Goal: Task Accomplishment & Management: Use online tool/utility

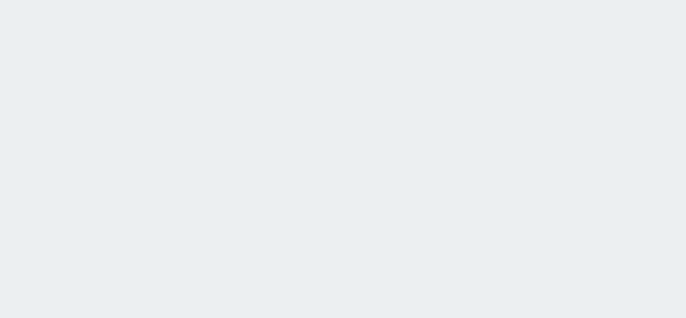
click at [119, 0] on html at bounding box center [343, 0] width 686 height 0
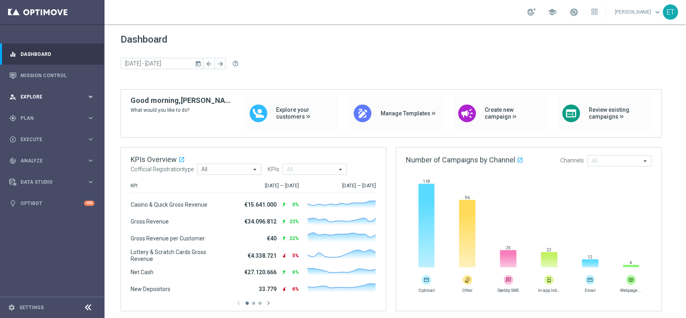
click at [47, 98] on span "Explore" at bounding box center [54, 96] width 66 height 5
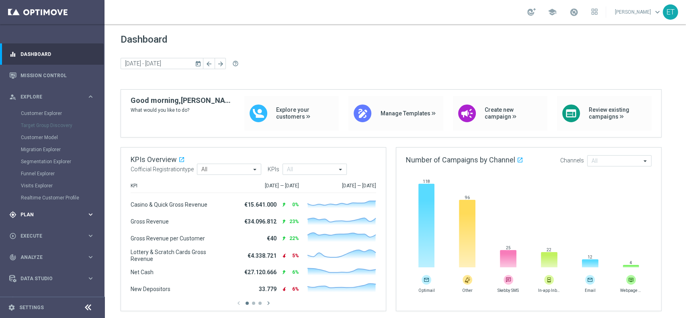
click at [36, 222] on div "gps_fixed Plan keyboard_arrow_right" at bounding box center [52, 214] width 104 height 21
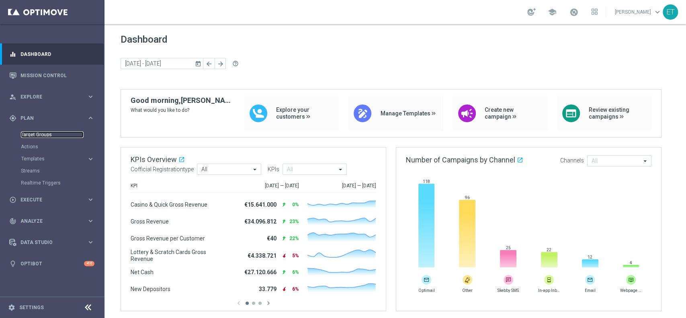
click at [32, 138] on link "Target Groups" at bounding box center [52, 134] width 63 height 6
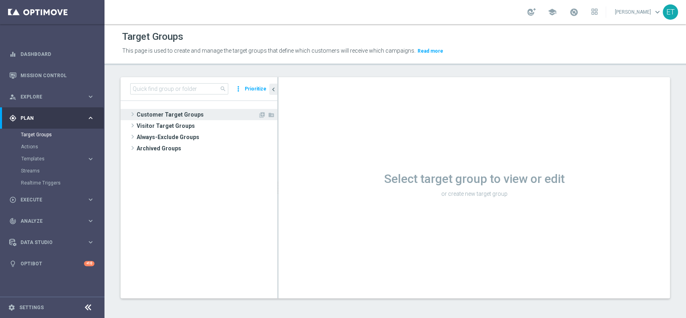
click at [161, 114] on span "Customer Target Groups" at bounding box center [197, 114] width 121 height 11
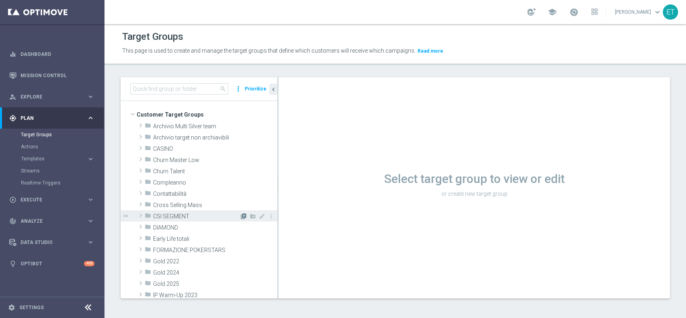
click at [240, 217] on icon "library_add" at bounding box center [243, 216] width 6 height 6
click at [141, 214] on span at bounding box center [141, 216] width 8 height 10
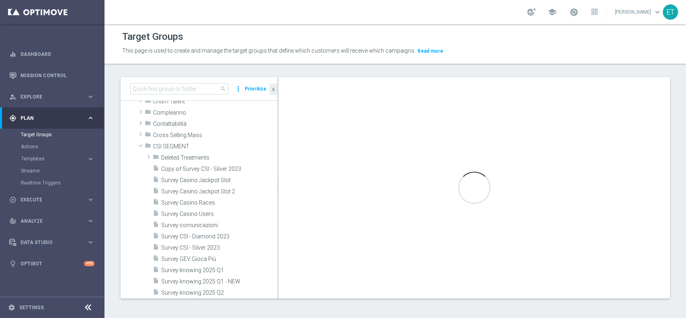
scroll to position [53, 0]
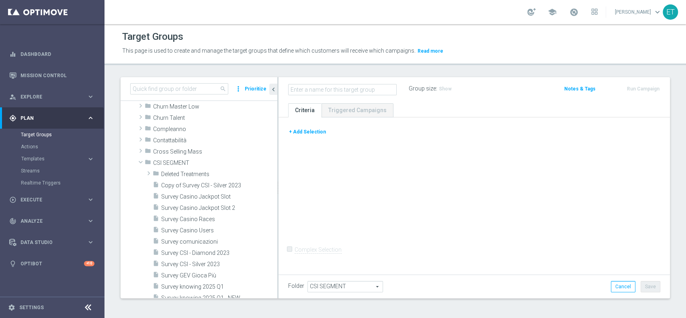
click at [316, 133] on button "+ Add Selection" at bounding box center [307, 131] width 39 height 9
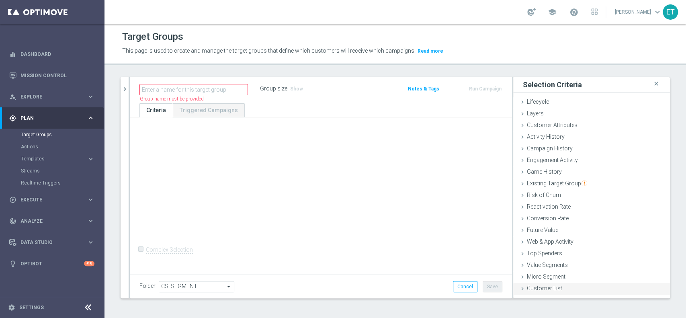
click at [527, 293] on div "Customer List done" at bounding box center [591, 289] width 157 height 12
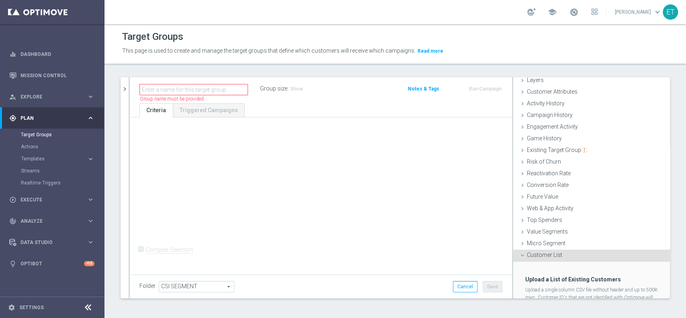
scroll to position [68, 0]
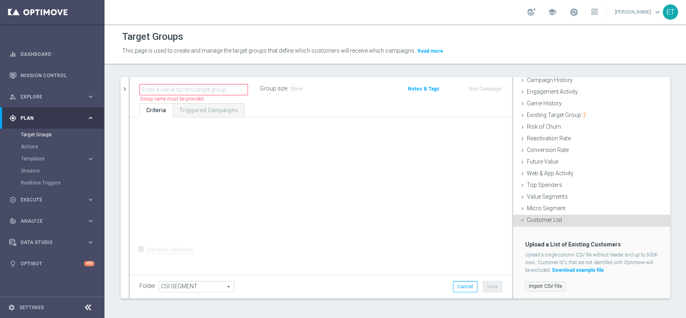
click at [538, 285] on label "Import CSV File" at bounding box center [546, 286] width 41 height 10
click at [0, 0] on input "Import CSV File" at bounding box center [0, 0] width 0 height 0
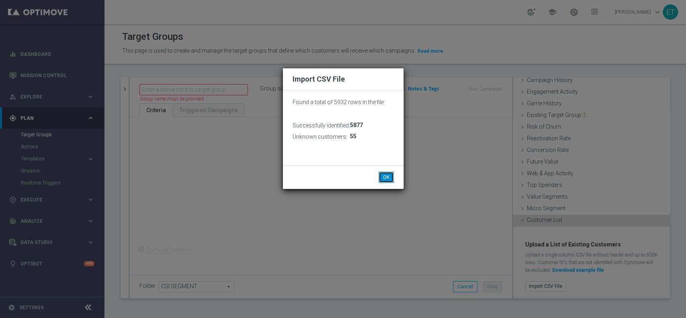
click at [387, 177] on button "OK" at bounding box center [386, 177] width 15 height 11
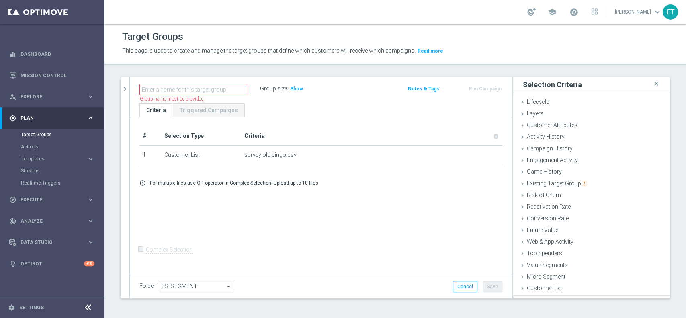
scroll to position [0, 0]
click at [168, 88] on input "text" at bounding box center [194, 89] width 109 height 11
drag, startPoint x: 209, startPoint y: 92, endPoint x: 125, endPoint y: 91, distance: 84.0
click at [125, 91] on as-split "search more_vert Prioritize Customer Target Groups library_add create_new_folder" at bounding box center [396, 187] width 550 height 221
type input "Survey precedente bingo"
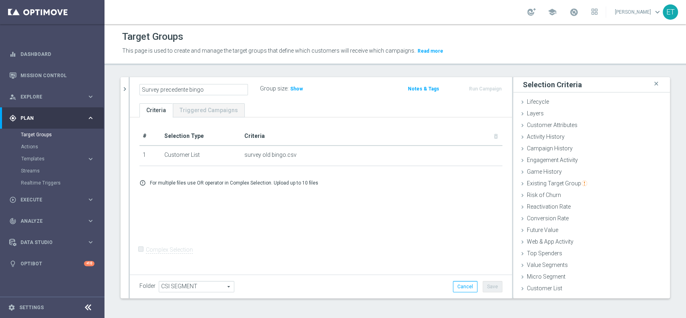
click at [365, 220] on div "# Selection Type Criteria delete_forever 1 Customer List survey old bingo.csv d…" at bounding box center [321, 195] width 382 height 156
click at [489, 286] on button "Save" at bounding box center [493, 286] width 20 height 11
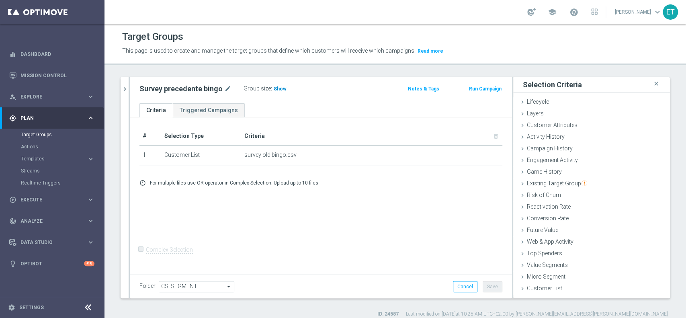
click at [275, 86] on span "Show" at bounding box center [280, 89] width 13 height 6
click at [33, 146] on link "Actions" at bounding box center [52, 147] width 63 height 6
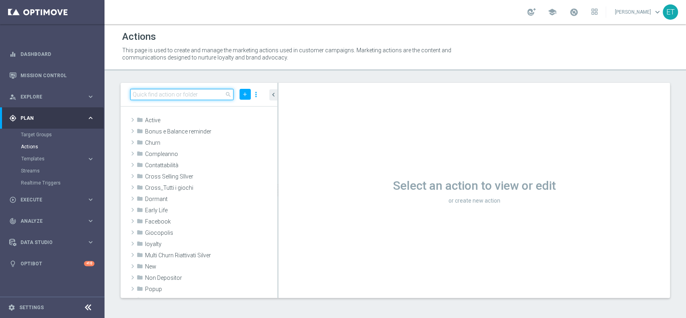
click at [173, 92] on input at bounding box center [181, 94] width 103 height 11
paste input "Survey precedente bingo"
type input "Survey precedente bingo"
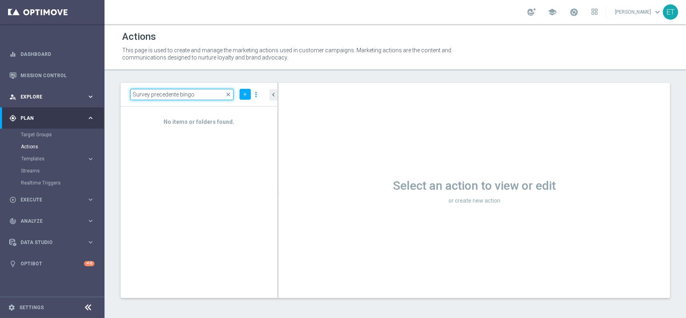
drag, startPoint x: 204, startPoint y: 94, endPoint x: 58, endPoint y: 94, distance: 146.0
click at [58, 94] on main "equalizer Dashboard Mission Control" at bounding box center [343, 159] width 686 height 318
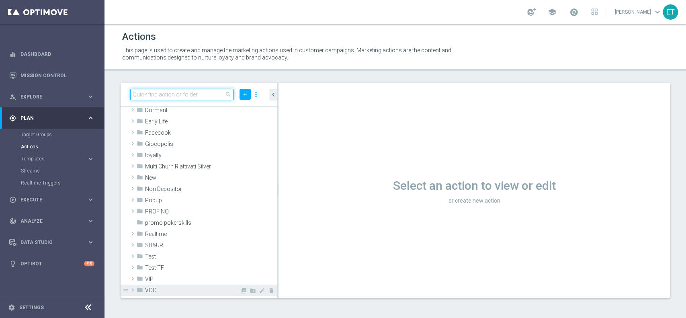
scroll to position [161, 0]
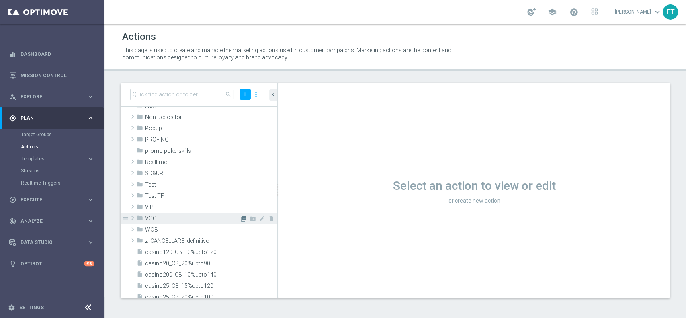
click at [240, 218] on icon "library_add" at bounding box center [243, 219] width 6 height 6
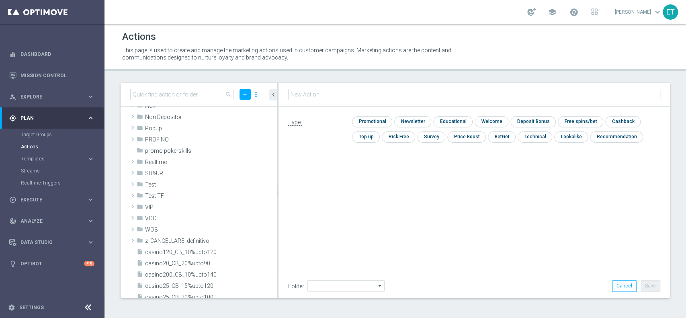
type input "VOC"
type input "Survey precedente bingo"
click at [432, 136] on input "checkbox" at bounding box center [430, 136] width 27 height 11
checkbox input "true"
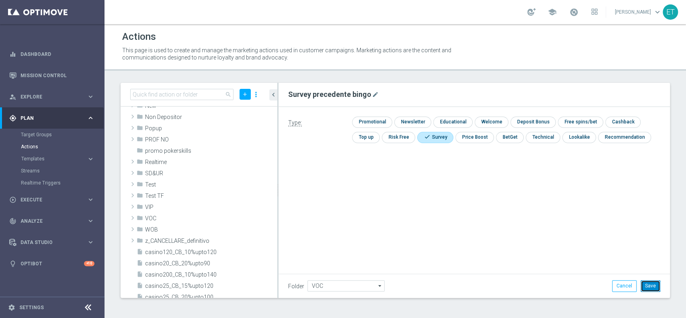
click at [656, 282] on button "Save" at bounding box center [651, 285] width 20 height 11
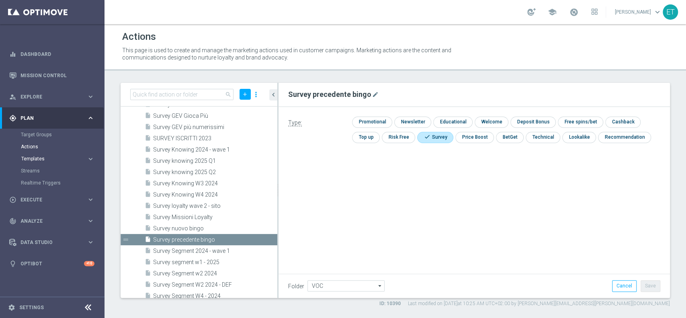
click at [61, 157] on span "Templates" at bounding box center [50, 158] width 58 height 5
click at [45, 228] on link "Webpage Pop-up" at bounding box center [54, 231] width 59 height 6
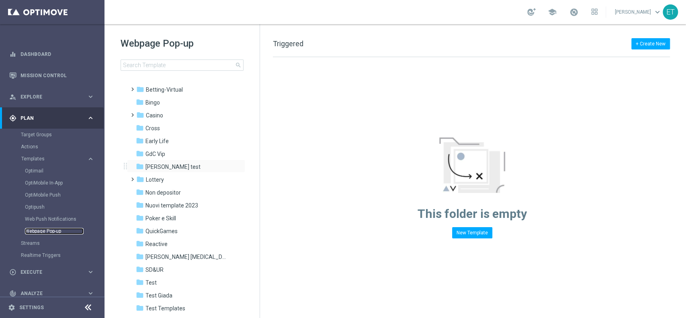
scroll to position [55, 0]
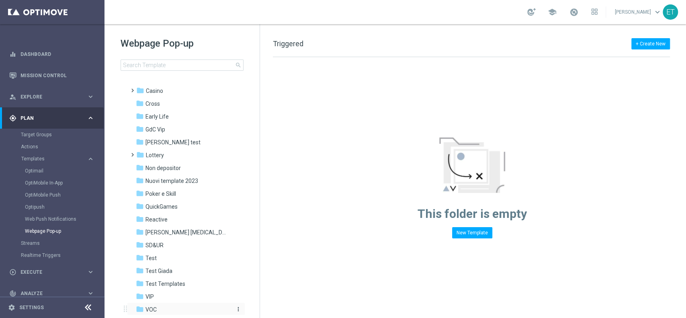
click at [185, 307] on div "folder VOC" at bounding box center [182, 309] width 92 height 9
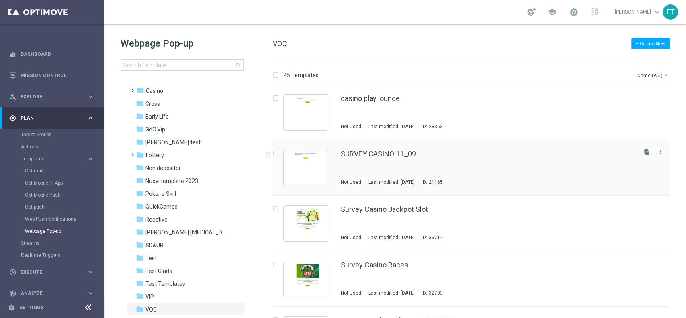
scroll to position [53, 0]
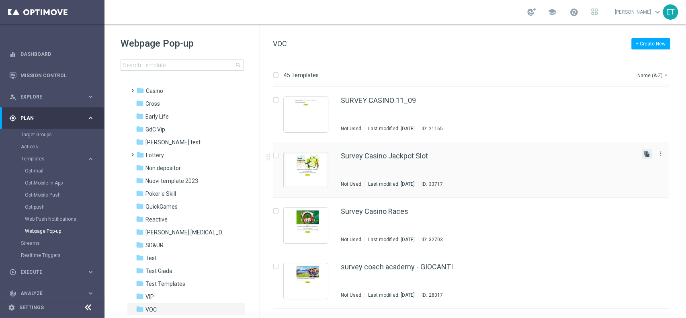
click at [646, 152] on icon "file_copy" at bounding box center [647, 154] width 6 height 6
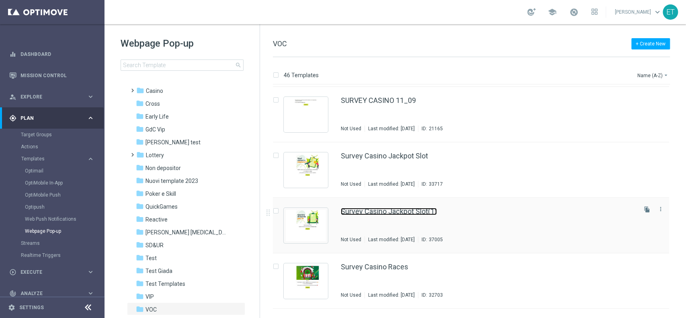
click at [399, 208] on link "Survey Casino Jackpot Slot(1)" at bounding box center [389, 211] width 96 height 7
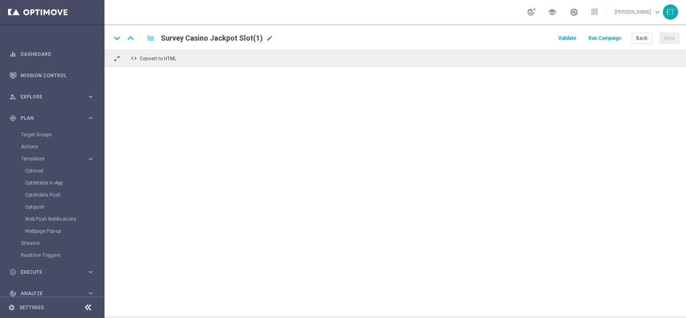
click at [268, 42] on div "Survey Casino Jackpot Slot(1) mode_edit" at bounding box center [217, 38] width 113 height 10
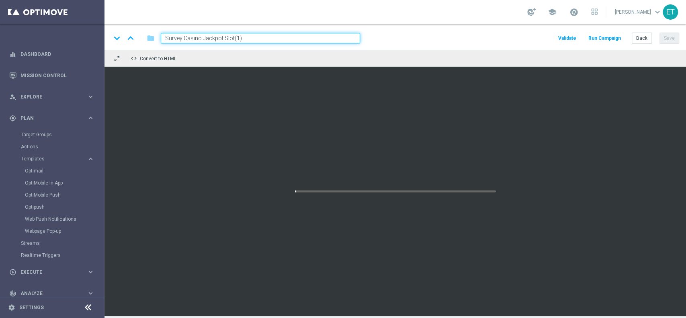
drag, startPoint x: 267, startPoint y: 40, endPoint x: 140, endPoint y: 45, distance: 126.7
click at [140, 45] on div "keyboard_arrow_down keyboard_arrow_up folder Survey Casino Jackpot Slot(1) Vali…" at bounding box center [396, 37] width 582 height 26
paste input "precedente bingo"
type input "Survey precedente bingo"
click at [394, 35] on div "keyboard_arrow_down keyboard_arrow_up folder Survey precedente bingo Validate R…" at bounding box center [395, 38] width 569 height 10
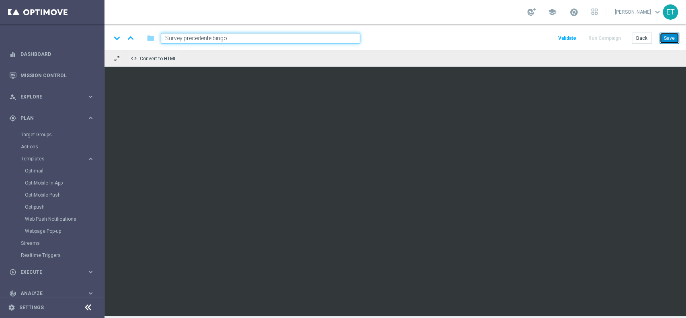
click at [667, 39] on button "Save" at bounding box center [670, 38] width 20 height 11
click at [573, 39] on span "Validate" at bounding box center [568, 38] width 18 height 6
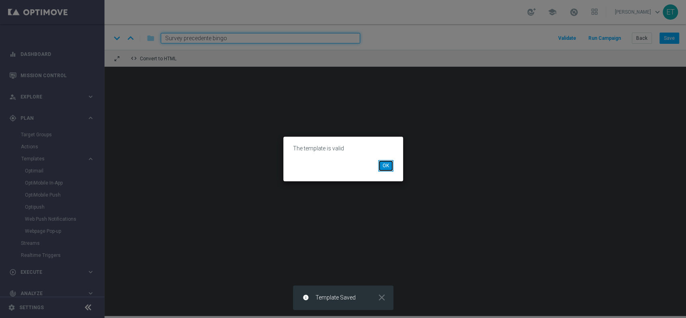
click at [386, 162] on button "OK" at bounding box center [385, 165] width 15 height 11
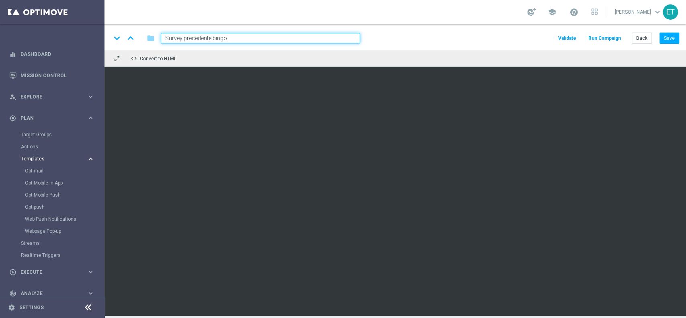
click at [81, 159] on div "Templates" at bounding box center [54, 158] width 66 height 5
click at [35, 182] on link "Realtime Triggers" at bounding box center [52, 183] width 63 height 6
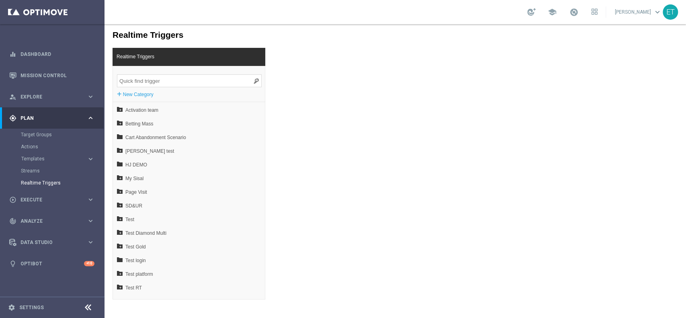
click at [162, 79] on input "search" at bounding box center [189, 80] width 145 height 13
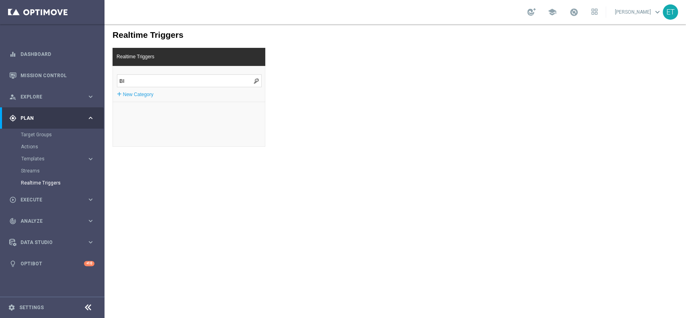
type input "B"
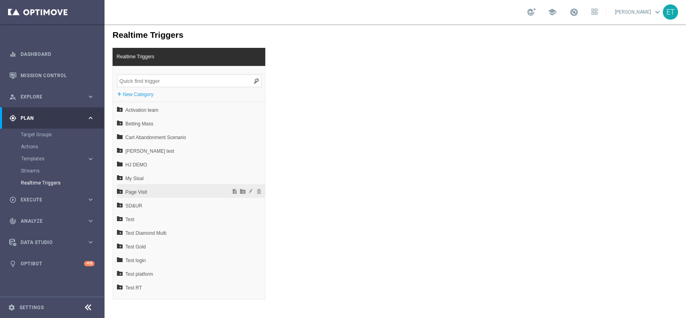
click at [150, 191] on span "Page Visit" at bounding box center [169, 192] width 89 height 14
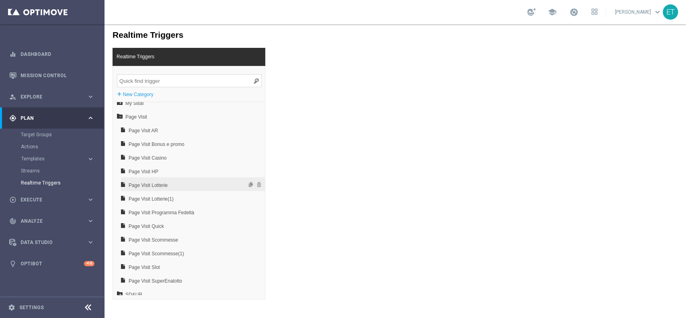
scroll to position [53, 0]
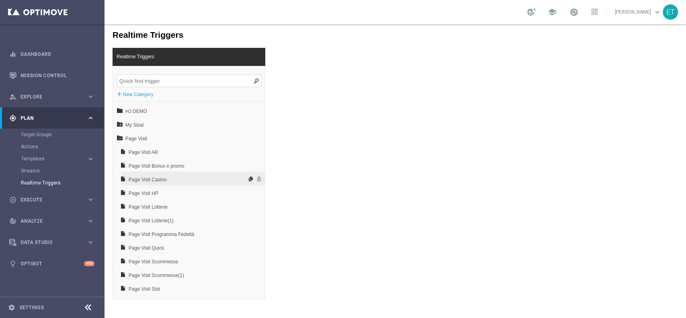
click at [247, 178] on span at bounding box center [251, 179] width 8 height 6
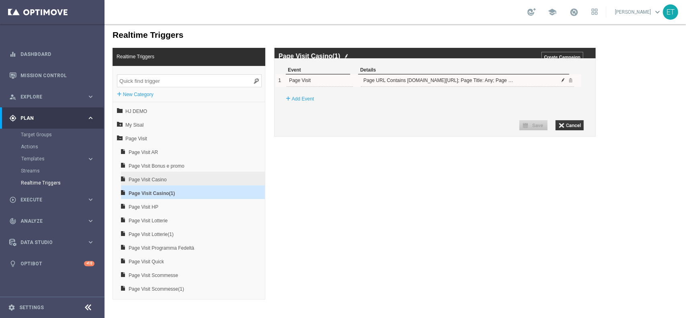
click at [565, 82] on span at bounding box center [563, 80] width 5 height 5
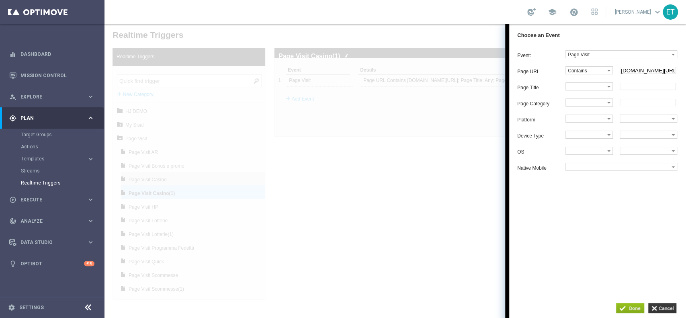
click at [376, 151] on div at bounding box center [396, 171] width 582 height 294
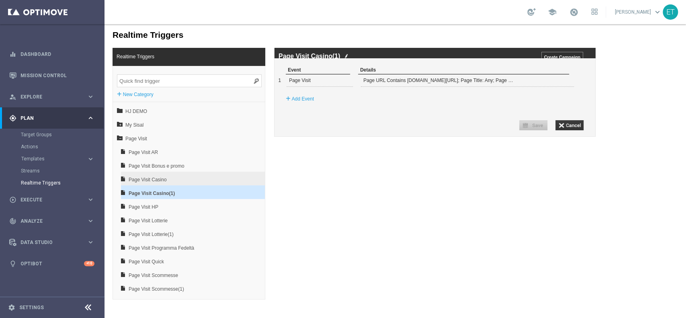
click at [346, 58] on img at bounding box center [347, 55] width 4 height 5
click at [346, 55] on input "Page Visit Casino(1)" at bounding box center [391, 56] width 225 height 7
drag, startPoint x: 359, startPoint y: 59, endPoint x: 315, endPoint y: 64, distance: 44.1
click at [315, 58] on div "Page Visit Casino(1) Create Campaign" at bounding box center [435, 53] width 321 height 10
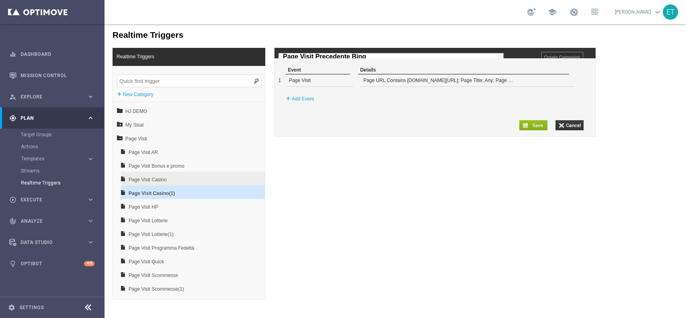
type input "Page Visit Precedente Bingo"
drag, startPoint x: 399, startPoint y: 56, endPoint x: 231, endPoint y: 59, distance: 167.7
click at [231, 48] on div "Realtime Triggers + New Category Activation team Betting Mass Cart Abandonment …" at bounding box center [396, 48] width 582 height 0
click at [536, 87] on div "1 Page Visit Page URL Contains [DOMAIN_NAME][URL]; Page Title: Any; Page Catego…" at bounding box center [428, 80] width 306 height 12
click at [566, 86] on div at bounding box center [567, 80] width 13 height 12
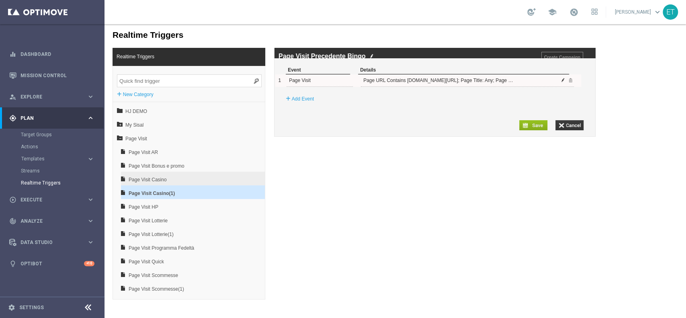
click at [563, 82] on span at bounding box center [563, 80] width 5 height 5
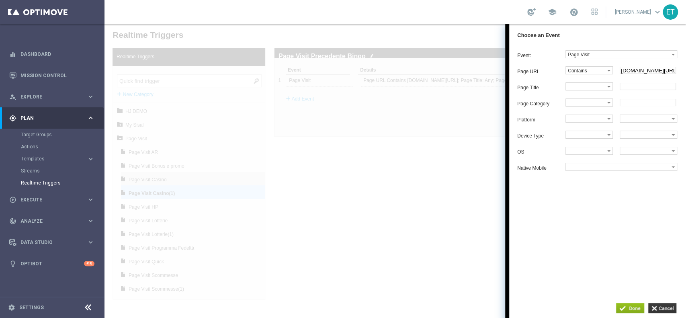
click at [647, 72] on input "[DOMAIN_NAME][URL]" at bounding box center [648, 70] width 56 height 7
drag, startPoint x: 662, startPoint y: 73, endPoint x: 620, endPoint y: 73, distance: 42.2
click at [620, 73] on input "[DOMAIN_NAME][URL]" at bounding box center [648, 70] width 56 height 7
paste input "landing/bingo-precedente-versione"
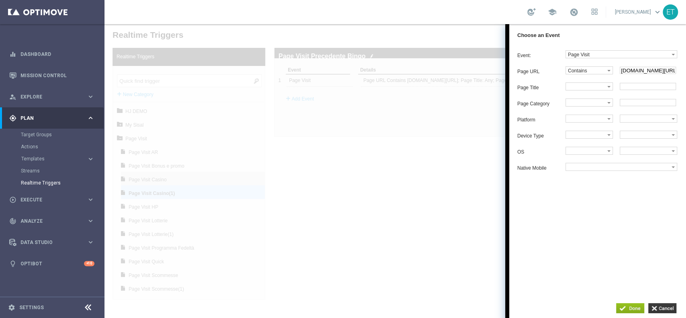
type input "[DOMAIN_NAME][URL]"
click at [621, 227] on div "Event: Page Visit account_update add favorite balance_updated Bet BET TEST 23 B…" at bounding box center [597, 169] width 177 height 246
click at [629, 307] on input "button" at bounding box center [630, 308] width 28 height 10
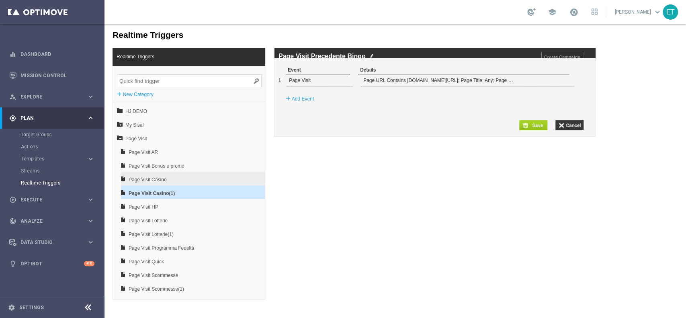
click at [530, 130] on input "button" at bounding box center [534, 125] width 28 height 10
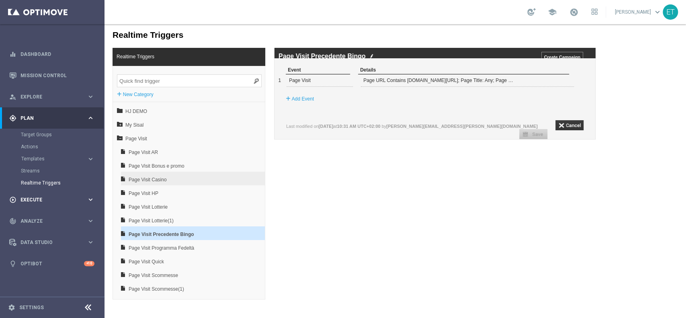
click at [47, 198] on span "Execute" at bounding box center [54, 199] width 66 height 5
click at [42, 155] on link "Campaign Builder" at bounding box center [52, 156] width 63 height 6
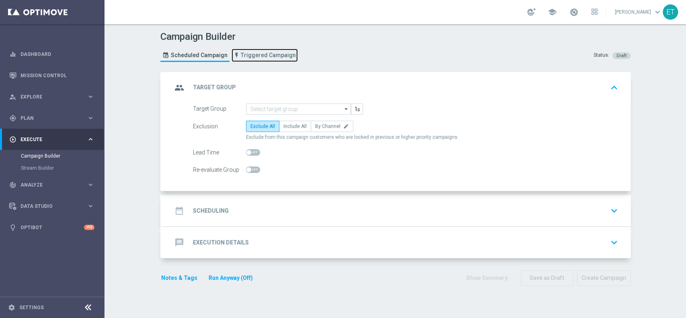
click at [267, 56] on span "Triggered Campaign" at bounding box center [268, 55] width 55 height 7
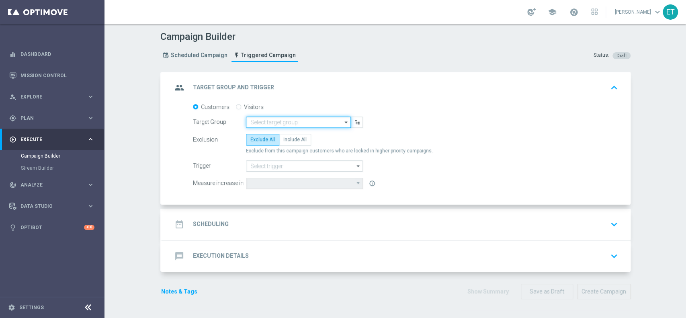
click at [255, 121] on input at bounding box center [298, 122] width 105 height 11
drag, startPoint x: 281, startPoint y: 121, endPoint x: 262, endPoint y: 124, distance: 19.5
click at [262, 124] on input "survey old b" at bounding box center [298, 122] width 105 height 11
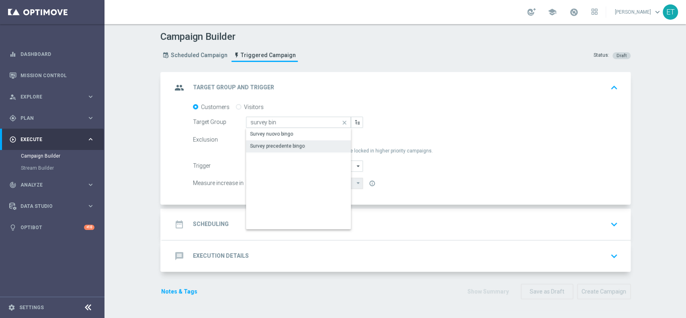
click at [299, 147] on div "Survey precedente bingo" at bounding box center [298, 145] width 105 height 11
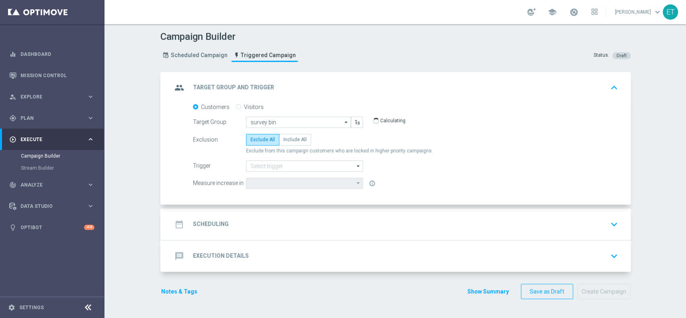
type input "Survey precedente bingo"
type input "Total Deposit Amount"
click at [317, 119] on input "Survey precedente bingo" at bounding box center [298, 122] width 105 height 11
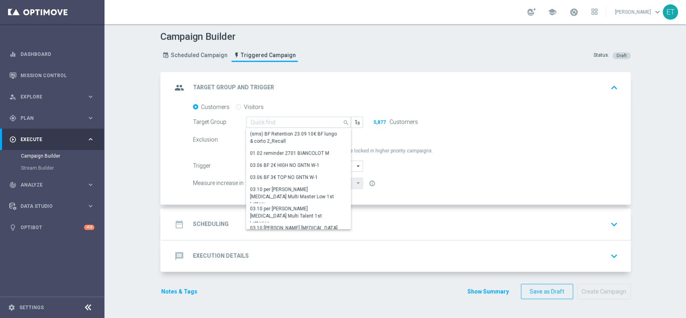
click at [390, 92] on div "group Target Group and Trigger keyboard_arrow_up" at bounding box center [396, 87] width 449 height 15
type input "Survey precedente bingo"
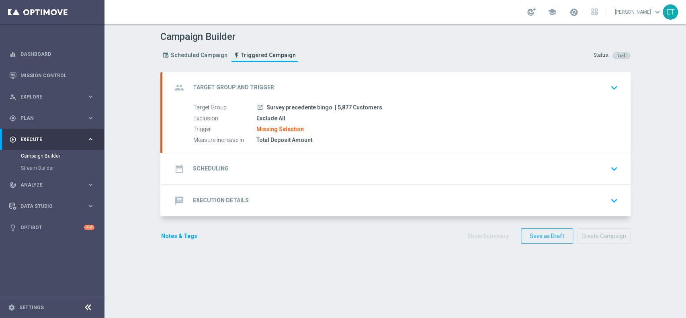
click at [381, 87] on div "group Target Group and Trigger keyboard_arrow_down" at bounding box center [396, 87] width 449 height 15
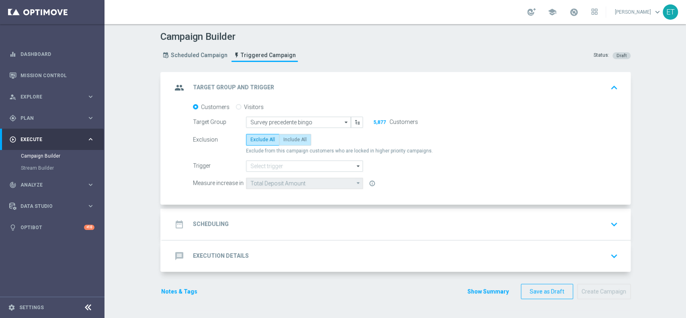
click at [298, 137] on span "Include All" at bounding box center [294, 140] width 23 height 6
click at [289, 138] on input "Include All" at bounding box center [285, 140] width 5 height 5
radio input "true"
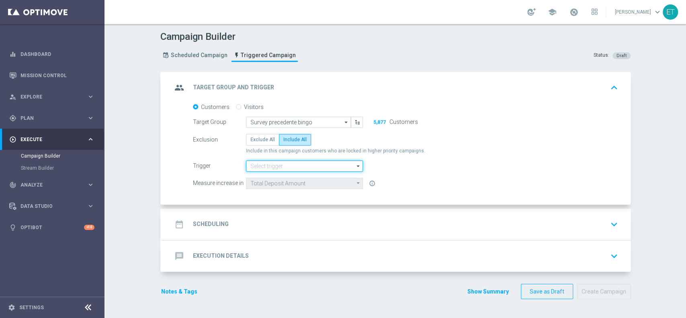
click at [299, 166] on input at bounding box center [304, 165] width 117 height 11
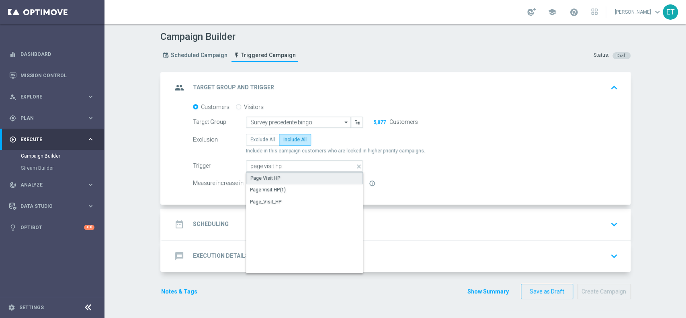
click at [300, 172] on div "Page Visit HP" at bounding box center [304, 178] width 117 height 12
type input "Page Visit HP"
click at [325, 211] on div "date_range Scheduling keyboard_arrow_down" at bounding box center [396, 224] width 468 height 31
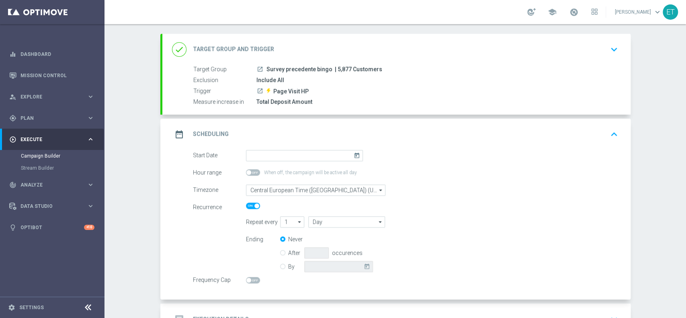
scroll to position [53, 0]
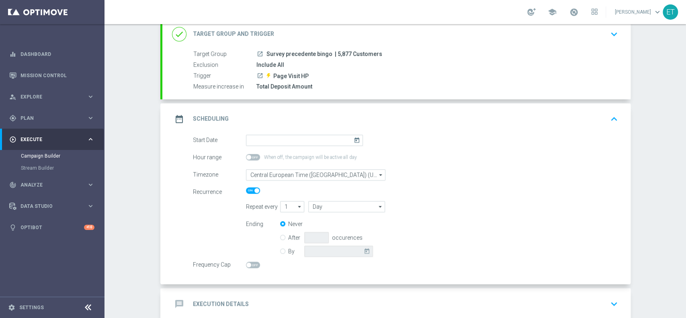
click at [354, 136] on icon "today" at bounding box center [358, 139] width 9 height 9
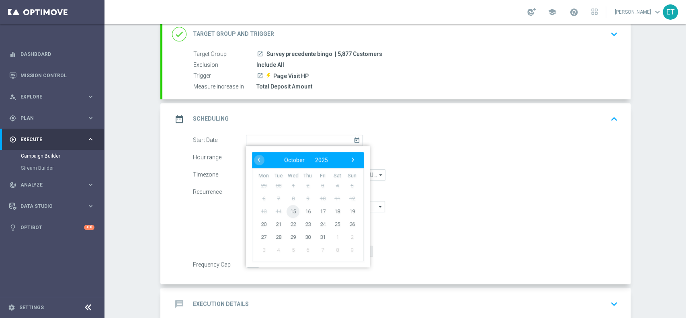
click at [290, 209] on span "15" at bounding box center [293, 211] width 13 height 13
type input "[DATE]"
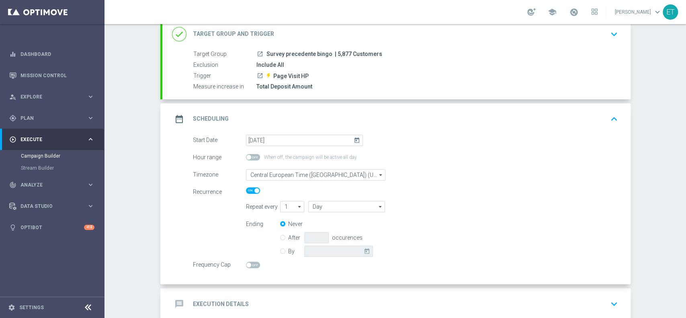
click at [280, 251] on input "By" at bounding box center [282, 249] width 5 height 5
radio input "true"
radio input "false"
click at [364, 252] on icon "today" at bounding box center [368, 250] width 9 height 9
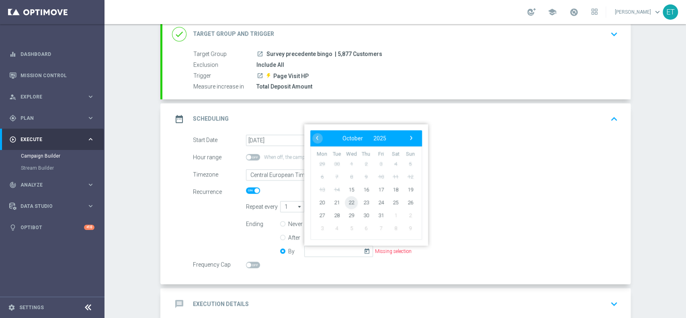
click at [347, 200] on span "22" at bounding box center [351, 202] width 13 height 13
type input "[DATE]"
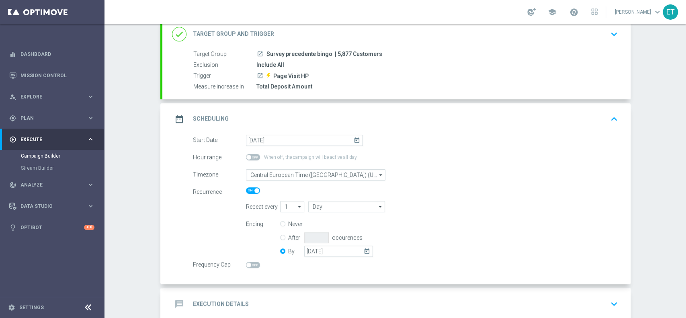
click at [261, 258] on div "Ending Never After occurences By [DATE] [DATE]" at bounding box center [432, 238] width 384 height 41
click at [246, 263] on span at bounding box center [248, 265] width 5 height 5
click at [246, 263] on input "checkbox" at bounding box center [253, 265] width 14 height 6
checkbox input "true"
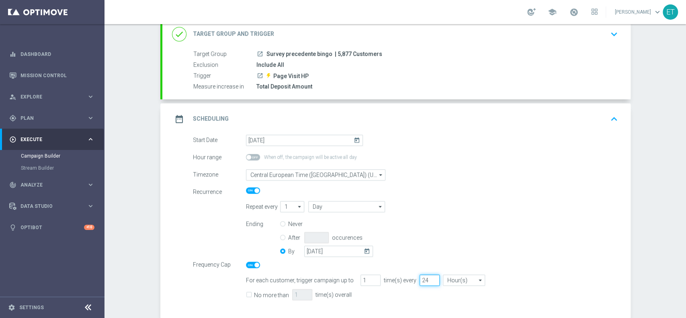
drag, startPoint x: 420, startPoint y: 281, endPoint x: 405, endPoint y: 280, distance: 15.7
click at [405, 280] on div "For each customer, trigger campaign up to 1 time(s) every 24 Hour(s) Hour(s) ar…" at bounding box center [432, 280] width 384 height 11
type input "72"
click at [256, 294] on label "No more than" at bounding box center [271, 295] width 35 height 7
click at [251, 294] on input "No more than" at bounding box center [248, 295] width 5 height 5
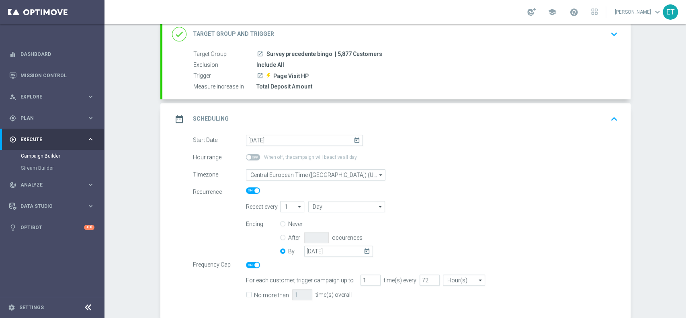
checkbox input "true"
drag, startPoint x: 296, startPoint y: 294, endPoint x: 269, endPoint y: 294, distance: 26.9
click at [269, 294] on div "No more than 1 time(s) overall" at bounding box center [432, 295] width 384 height 12
type input "3"
click at [511, 209] on div "Repeat every 1 1 arrow_drop_down Drag here to set row groups Drag here to set c…" at bounding box center [432, 206] width 384 height 11
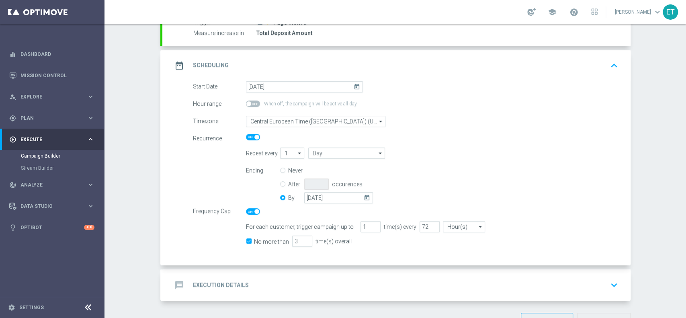
scroll to position [132, 0]
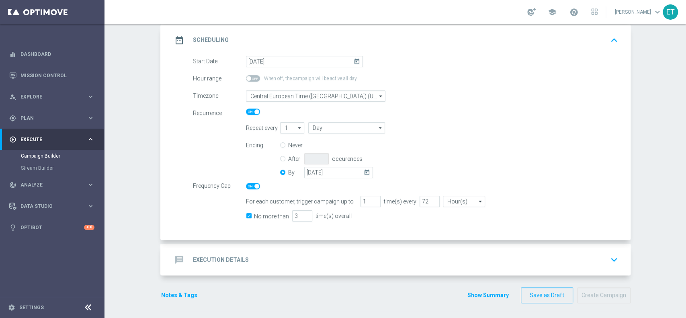
click at [469, 251] on div "message Execution Details keyboard_arrow_down" at bounding box center [396, 259] width 468 height 31
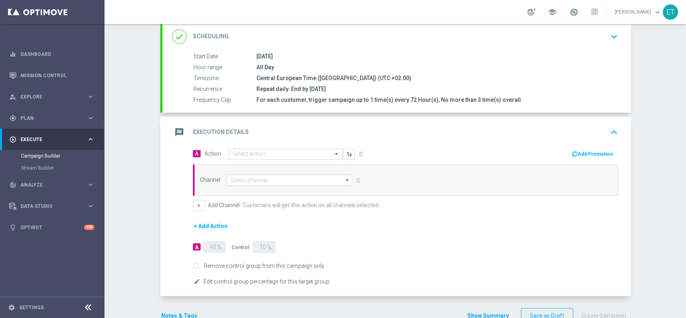
scroll to position [152, 0]
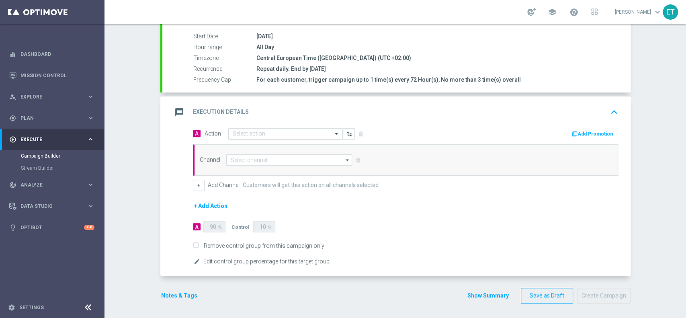
click at [314, 133] on input "text" at bounding box center [278, 134] width 90 height 7
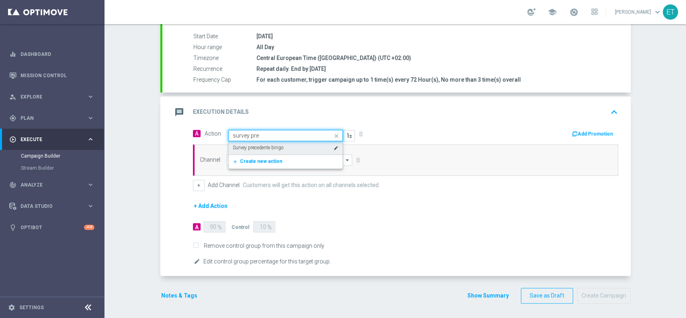
click at [313, 148] on div "Survey precedente bingo edit" at bounding box center [286, 147] width 106 height 13
type input "survey pre"
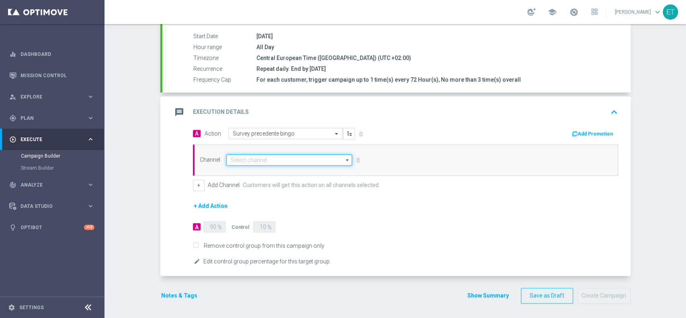
click at [306, 156] on input at bounding box center [289, 159] width 126 height 11
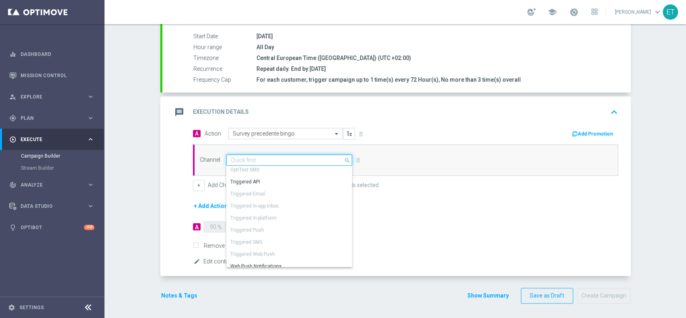
scroll to position [68, 0]
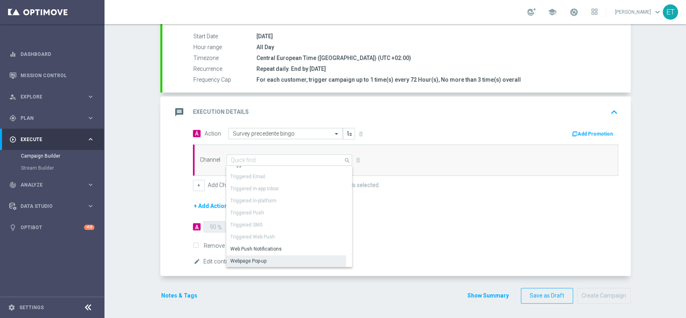
click at [265, 261] on div "Webpage Pop-up" at bounding box center [286, 260] width 120 height 11
type input "Webpage Pop-up"
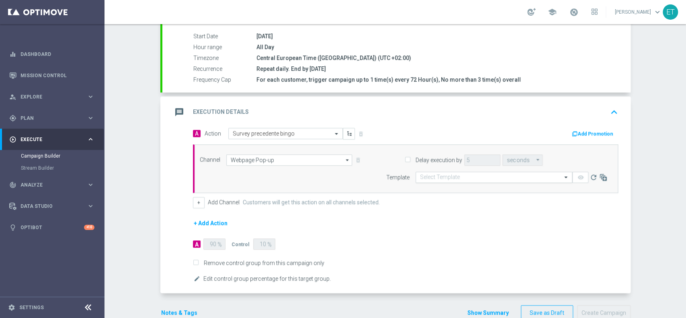
drag, startPoint x: 505, startPoint y: 167, endPoint x: 502, endPoint y: 173, distance: 6.7
click at [505, 168] on div "Delay execution by 5 seconds seconds arrow_drop_down Drag here to set row group…" at bounding box center [491, 168] width 245 height 29
click at [501, 174] on input "text" at bounding box center [486, 177] width 132 height 7
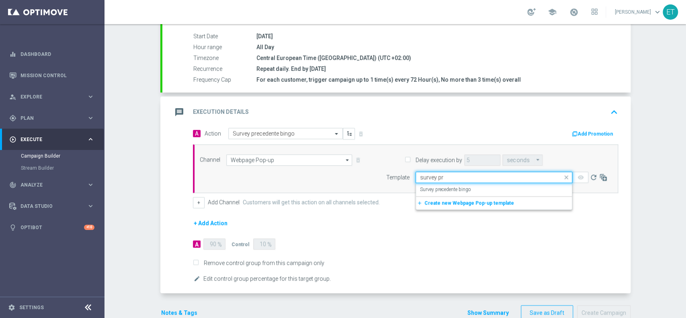
type input "survey pre"
click at [486, 190] on div "Survey precedente bingo" at bounding box center [494, 189] width 148 height 13
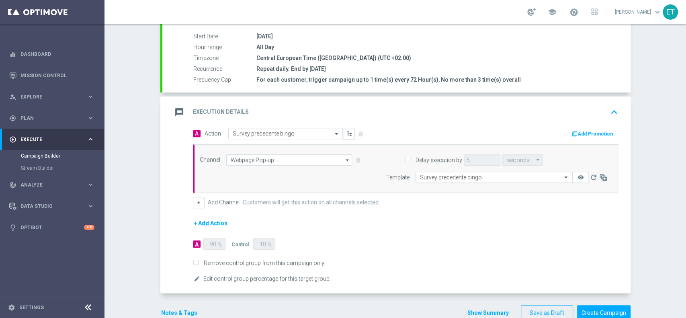
click at [218, 260] on label "Remove control group from this campaign only" at bounding box center [262, 262] width 123 height 7
click at [198, 261] on input "Remove control group from this campaign only" at bounding box center [195, 263] width 5 height 5
checkbox input "true"
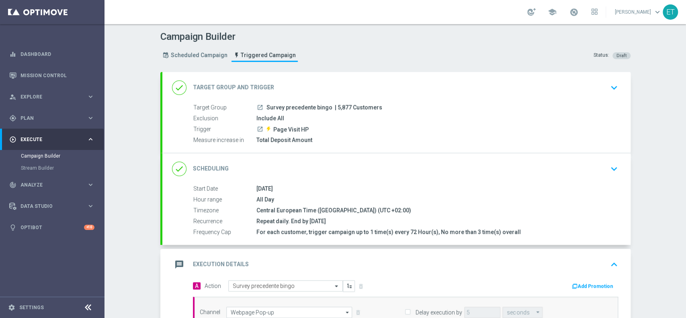
scroll to position [170, 0]
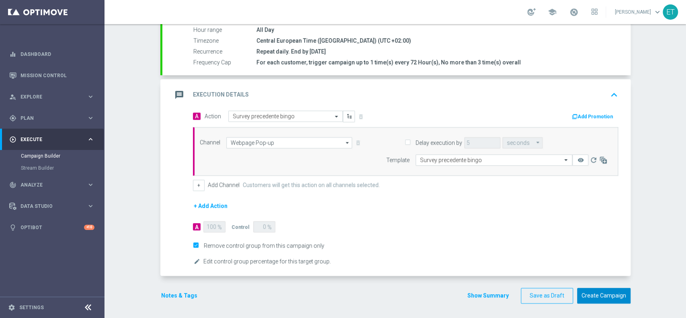
click at [615, 295] on button "Create Campaign" at bounding box center [603, 296] width 53 height 16
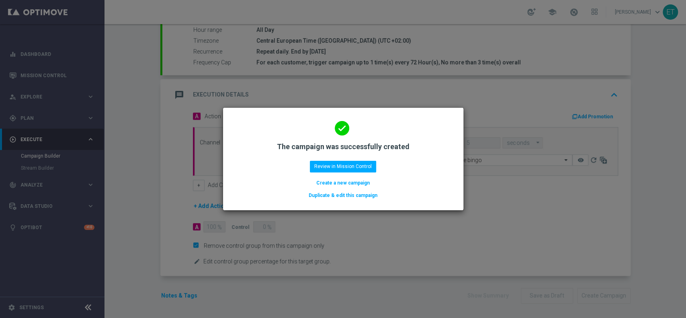
click at [345, 195] on button "Duplicate & edit this campaign" at bounding box center [343, 195] width 70 height 9
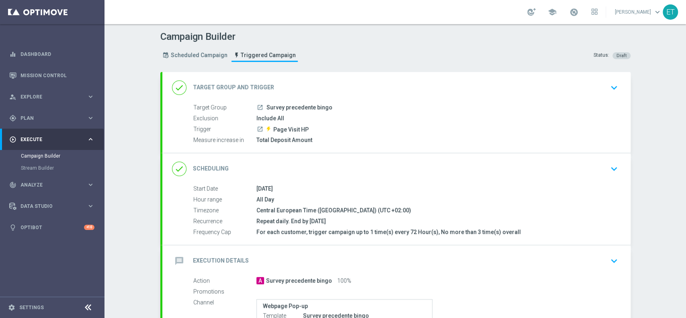
click at [342, 125] on div "launch Page Visit HP" at bounding box center [436, 129] width 359 height 8
click at [342, 88] on div "done Target Group and Trigger keyboard_arrow_down" at bounding box center [396, 87] width 449 height 15
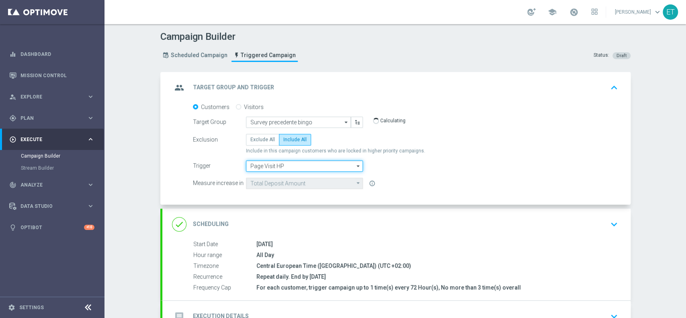
click at [291, 165] on input "Page Visit HP" at bounding box center [304, 165] width 117 height 11
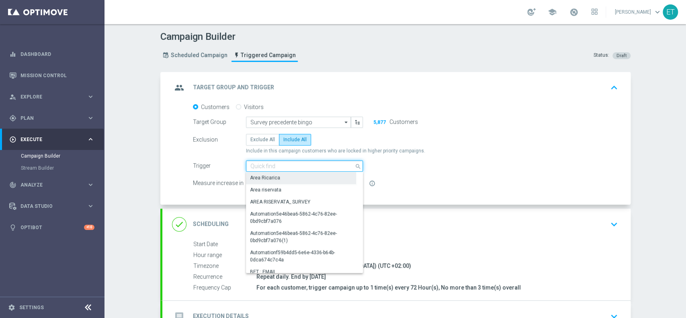
paste input "Page Visit Precedente Bingo"
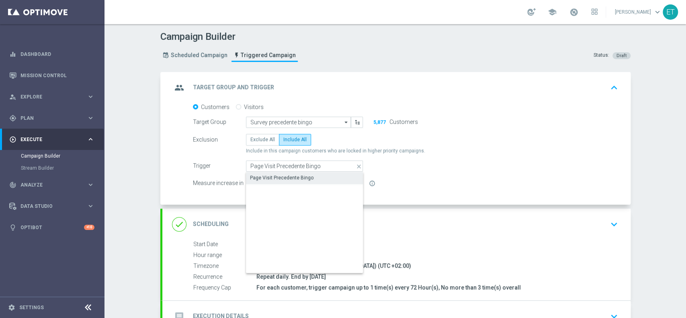
click at [288, 175] on div "Page Visit Precedente Bingo" at bounding box center [282, 177] width 64 height 7
type input "Page Visit Precedente Bingo"
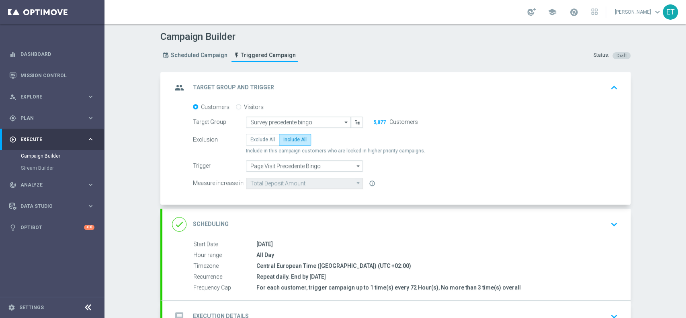
click at [441, 215] on div "done Scheduling keyboard_arrow_down" at bounding box center [396, 224] width 468 height 31
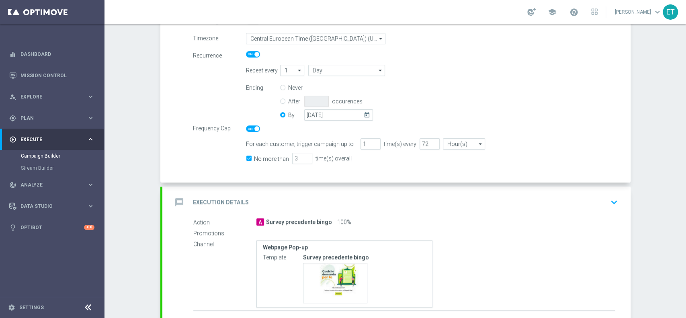
scroll to position [214, 0]
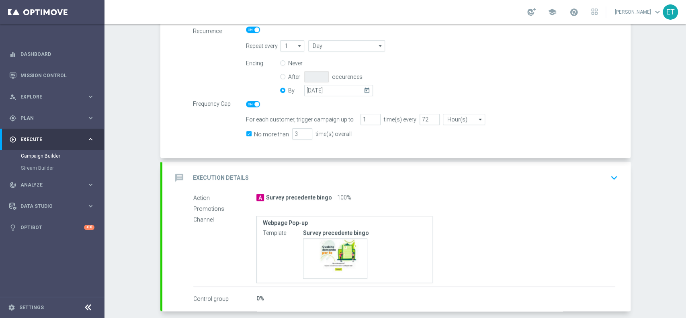
click at [464, 170] on div "message Execution Details keyboard_arrow_down" at bounding box center [396, 177] width 449 height 15
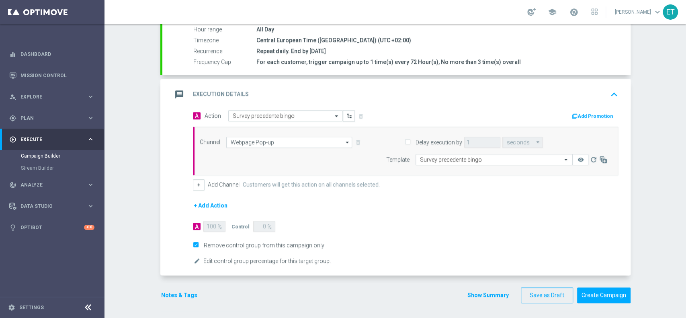
scroll to position [170, 0]
click at [604, 290] on button "Create Campaign" at bounding box center [603, 296] width 53 height 16
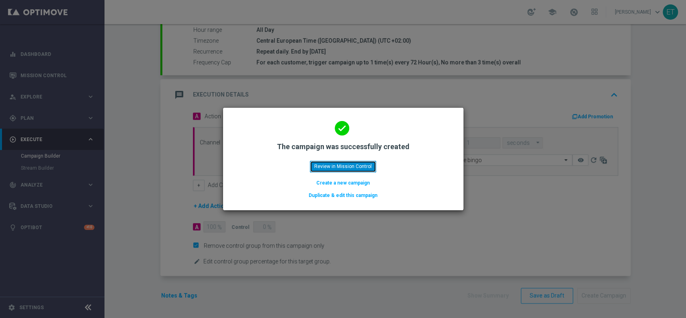
click at [347, 164] on button "Review in Mission Control" at bounding box center [343, 166] width 66 height 11
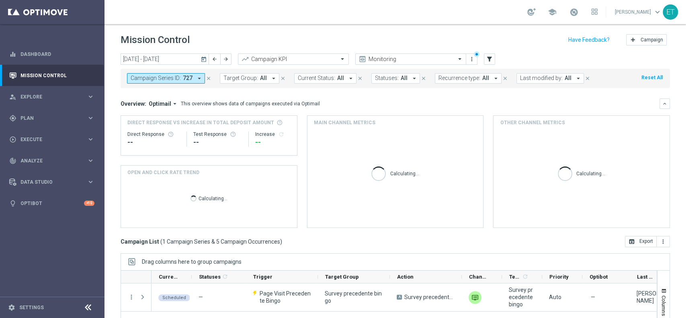
click at [193, 80] on button "Campaign Series ID: 727 arrow_drop_down" at bounding box center [166, 78] width 78 height 10
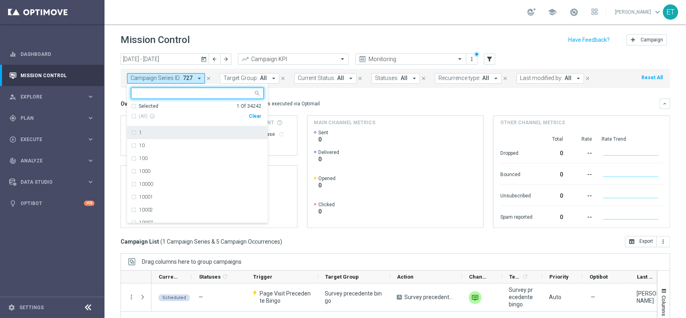
click at [0, 0] on div "Clear" at bounding box center [0, 0] width 0 height 0
click at [232, 36] on div "Mission Control add Campaign" at bounding box center [396, 40] width 550 height 16
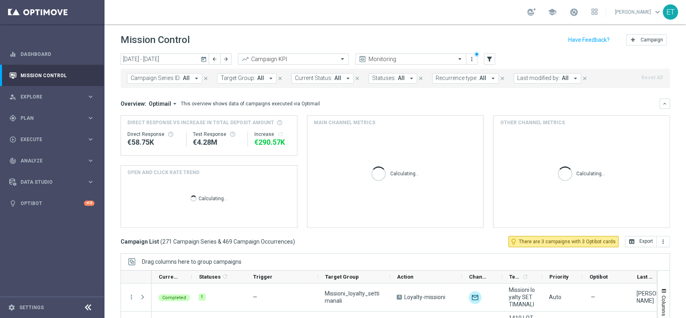
click at [539, 80] on span "Last modified by:" at bounding box center [539, 78] width 43 height 7
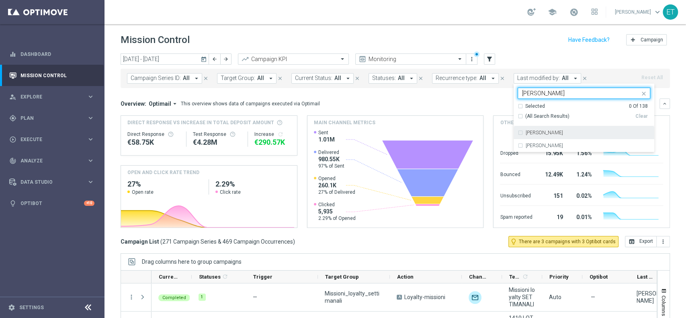
click at [542, 129] on div "[PERSON_NAME]" at bounding box center [584, 132] width 133 height 13
type input "[PERSON_NAME]"
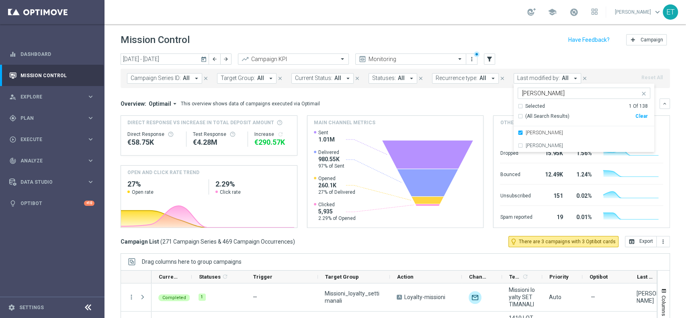
click at [562, 47] on div "Mission Control add Campaign" at bounding box center [396, 40] width 550 height 16
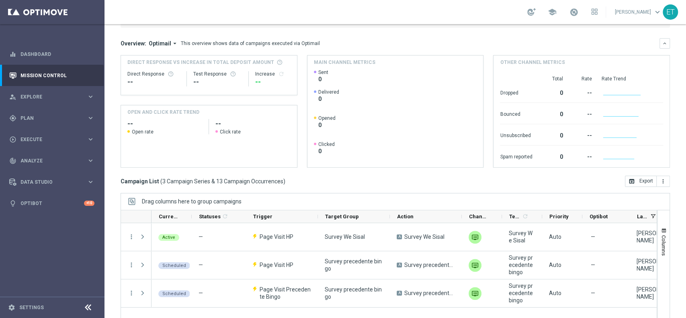
scroll to position [84, 0]
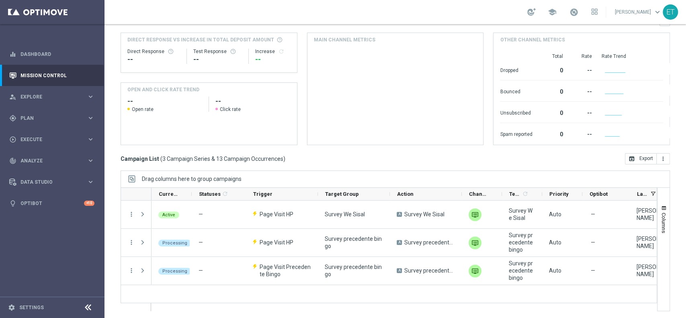
scroll to position [84, 0]
